Goal: Information Seeking & Learning: Compare options

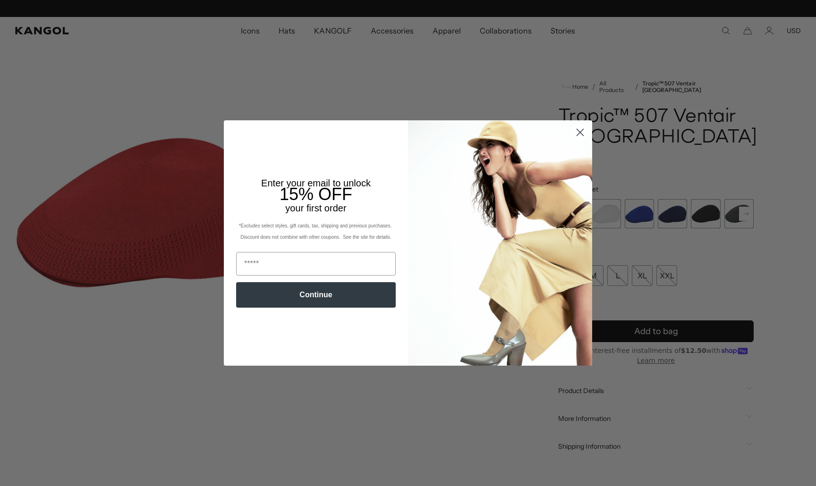
scroll to position [0, 194]
